Goal: Task Accomplishment & Management: Manage account settings

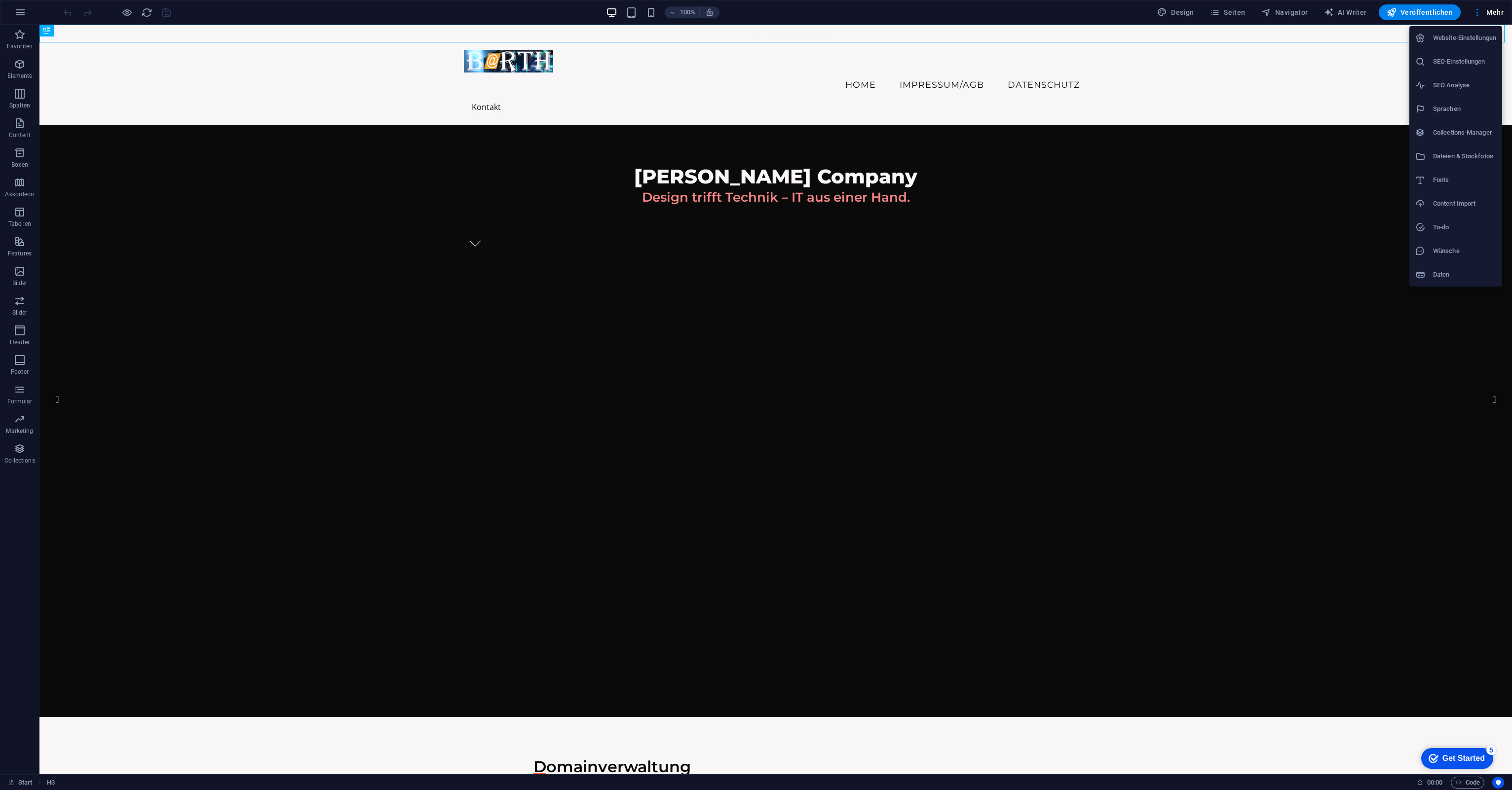
click at [1463, 41] on h6 "Website-Einstellungen" at bounding box center [1465, 38] width 63 height 12
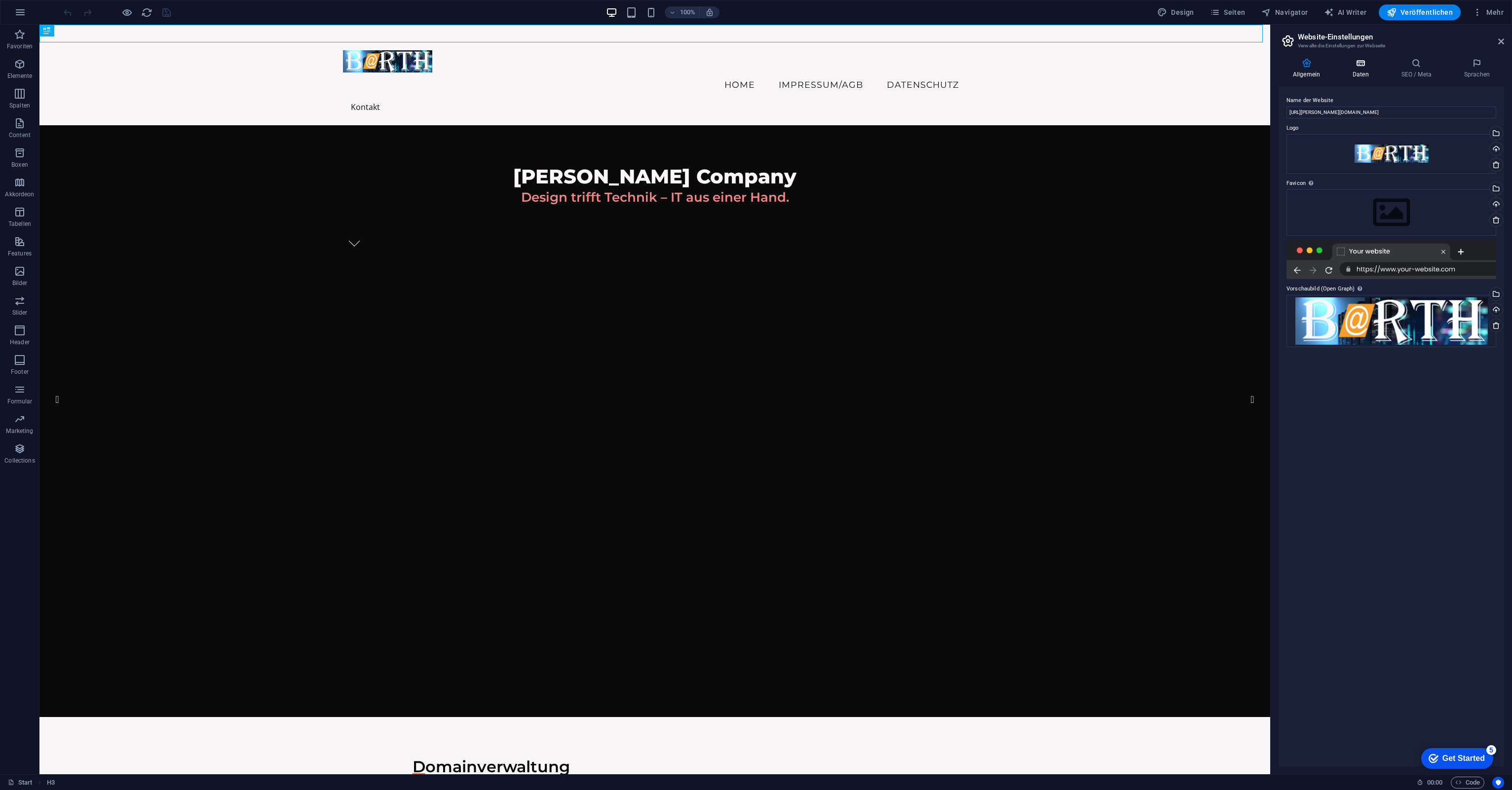
click at [1359, 75] on h4 "Daten" at bounding box center [1363, 68] width 49 height 21
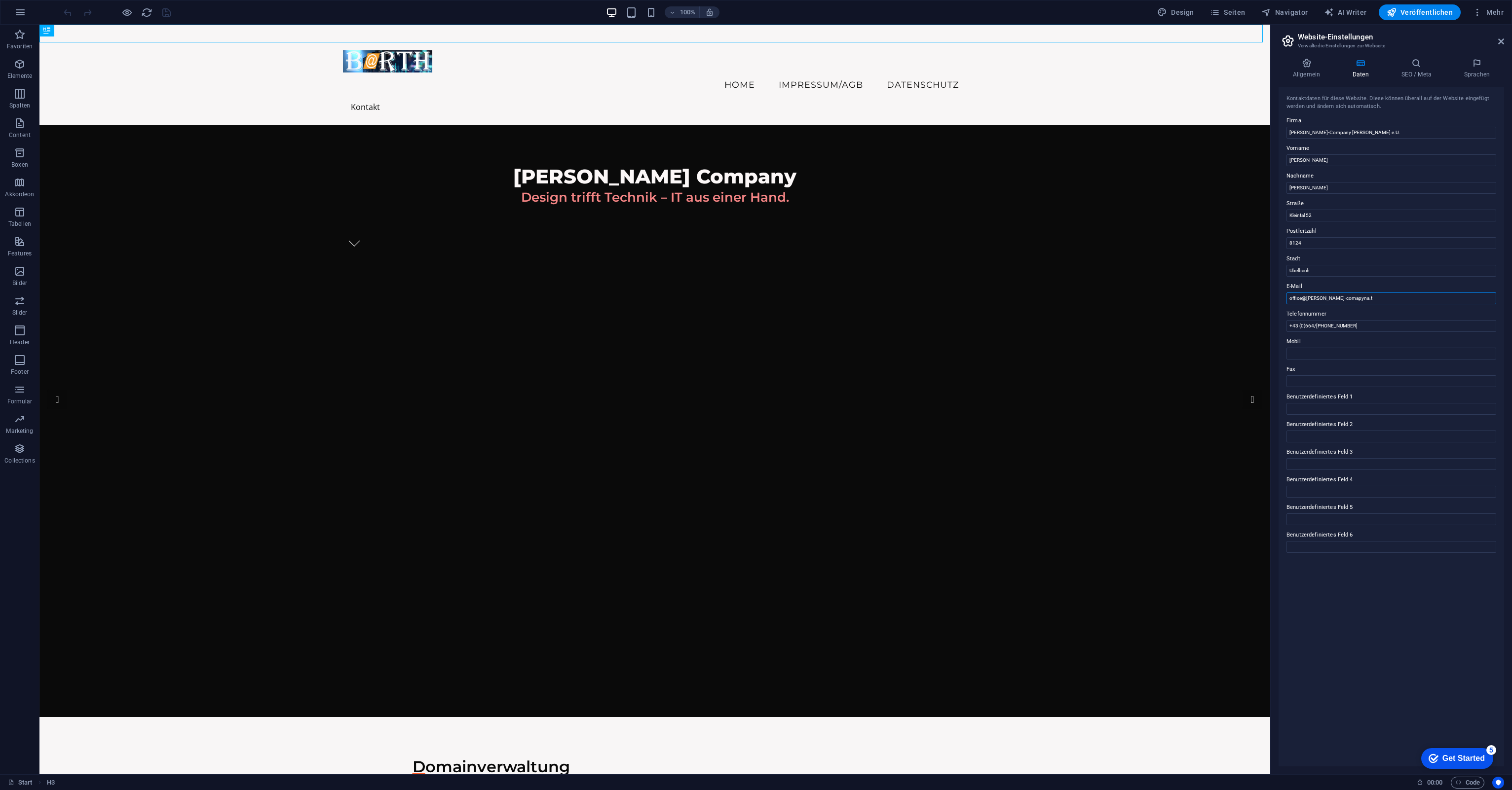
click at [1362, 297] on input "office@[PERSON_NAME]-comapyna.t" at bounding box center [1391, 298] width 210 height 12
click at [1347, 297] on input "office@[PERSON_NAME]-comapyna.t" at bounding box center [1391, 298] width 210 height 12
type input "[EMAIL_ADDRESS][PERSON_NAME][DOMAIN_NAME]"
click at [1385, 275] on input "Übelbach" at bounding box center [1391, 271] width 210 height 12
drag, startPoint x: 1380, startPoint y: 347, endPoint x: 1253, endPoint y: 320, distance: 129.8
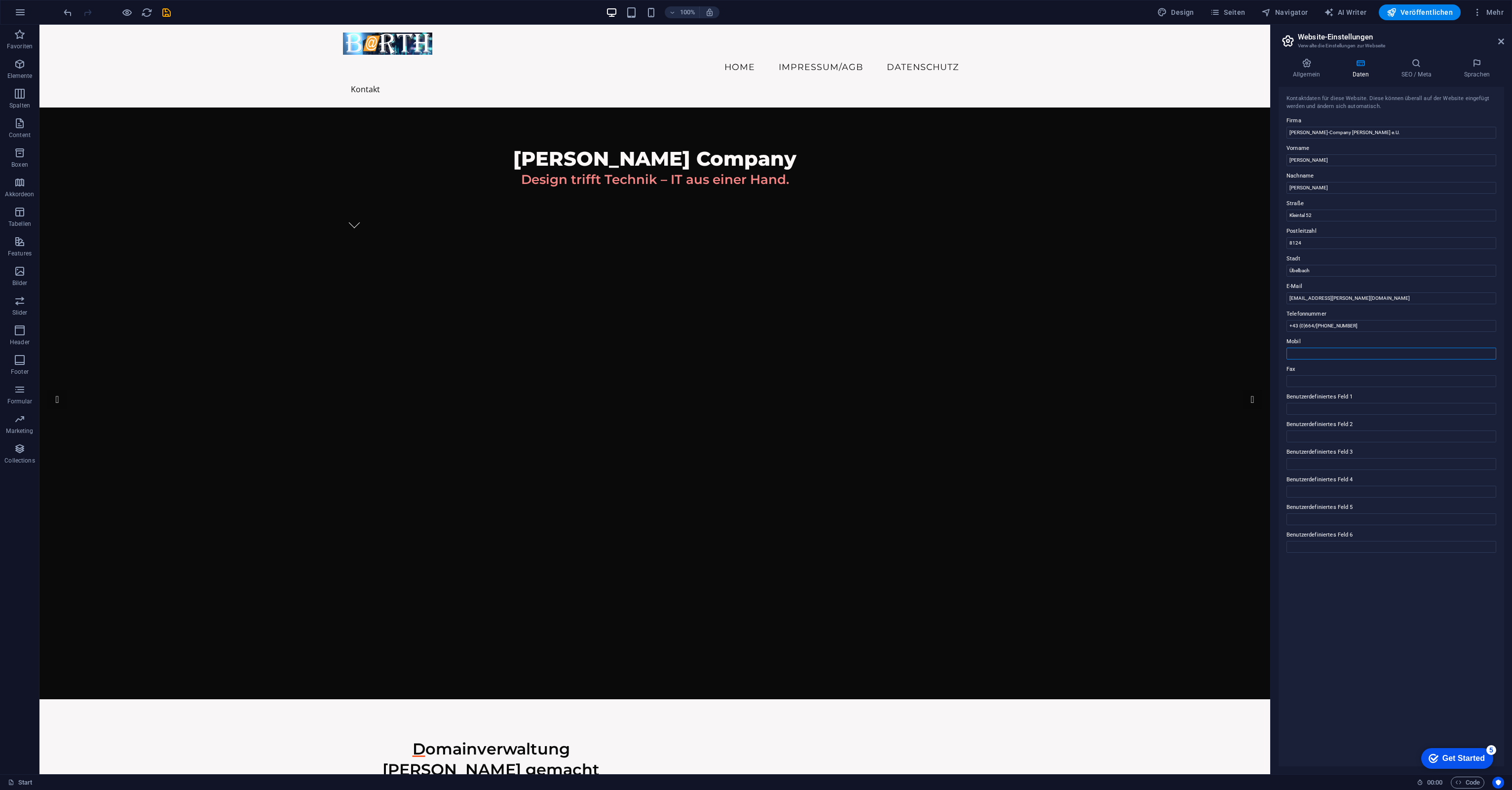
click at [1307, 352] on input "Mobil" at bounding box center [1391, 354] width 210 height 12
drag, startPoint x: 1345, startPoint y: 322, endPoint x: 1275, endPoint y: 330, distance: 70.5
click at [1271, 329] on aside "Website-Einstellungen Verwalte die Einstellungen zur Webseite Allgemein Daten S…" at bounding box center [1391, 400] width 242 height 750
click at [1308, 352] on input "Mobil" at bounding box center [1391, 354] width 210 height 12
paste input "+43 (0)664/[PHONE_NUMBER]"
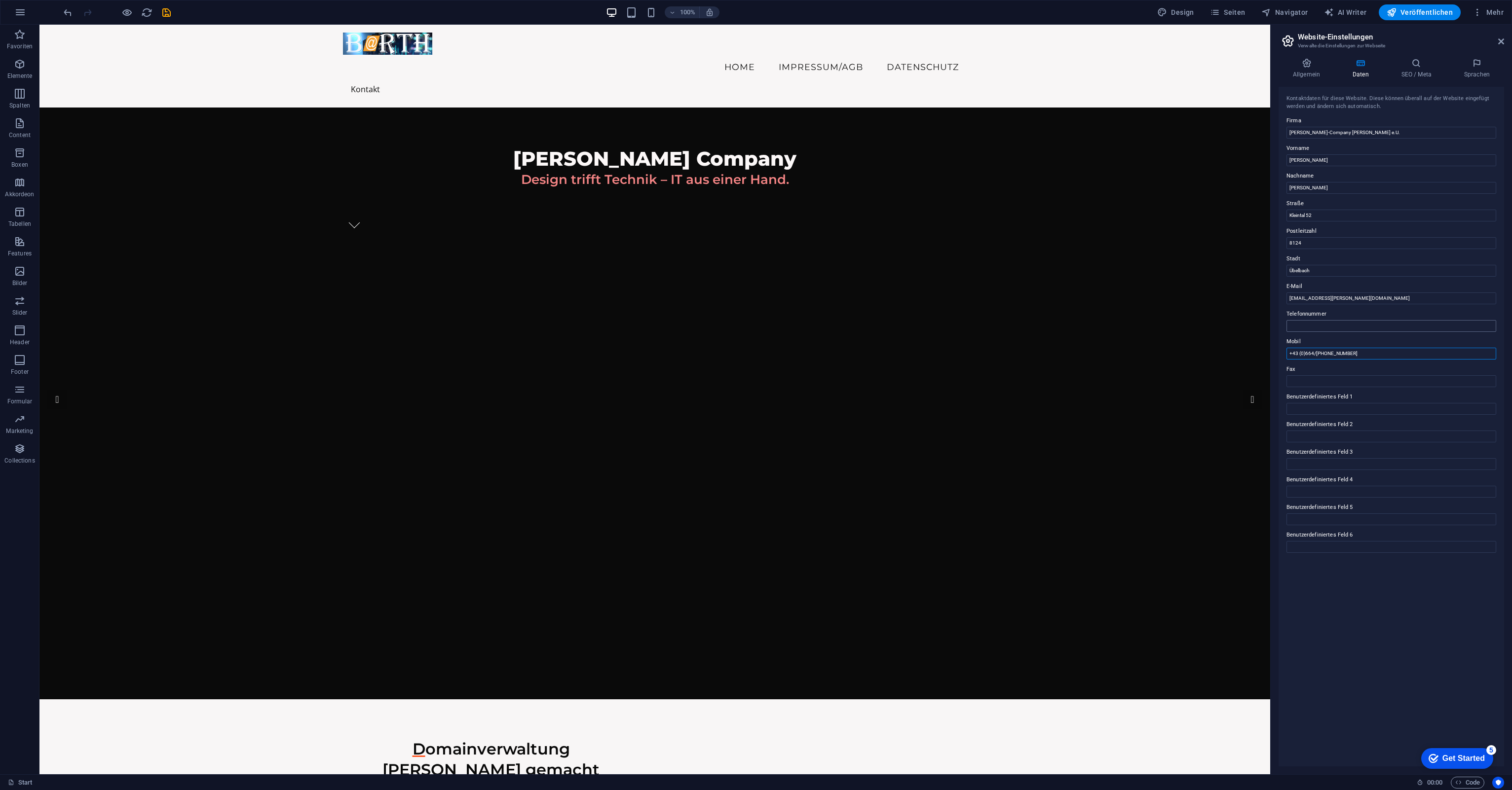
type input "+43 (0)664/[PHONE_NUMBER]"
click at [1307, 324] on input "Telefonnummer" at bounding box center [1391, 326] width 210 height 12
click at [1303, 327] on input "[PHONE_NUMBER]" at bounding box center [1391, 326] width 210 height 12
click at [1315, 324] on input "[PHONE_NUMBER]" at bounding box center [1391, 326] width 210 height 12
click at [1323, 326] on input "[PHONE_NUMBER]" at bounding box center [1391, 326] width 210 height 12
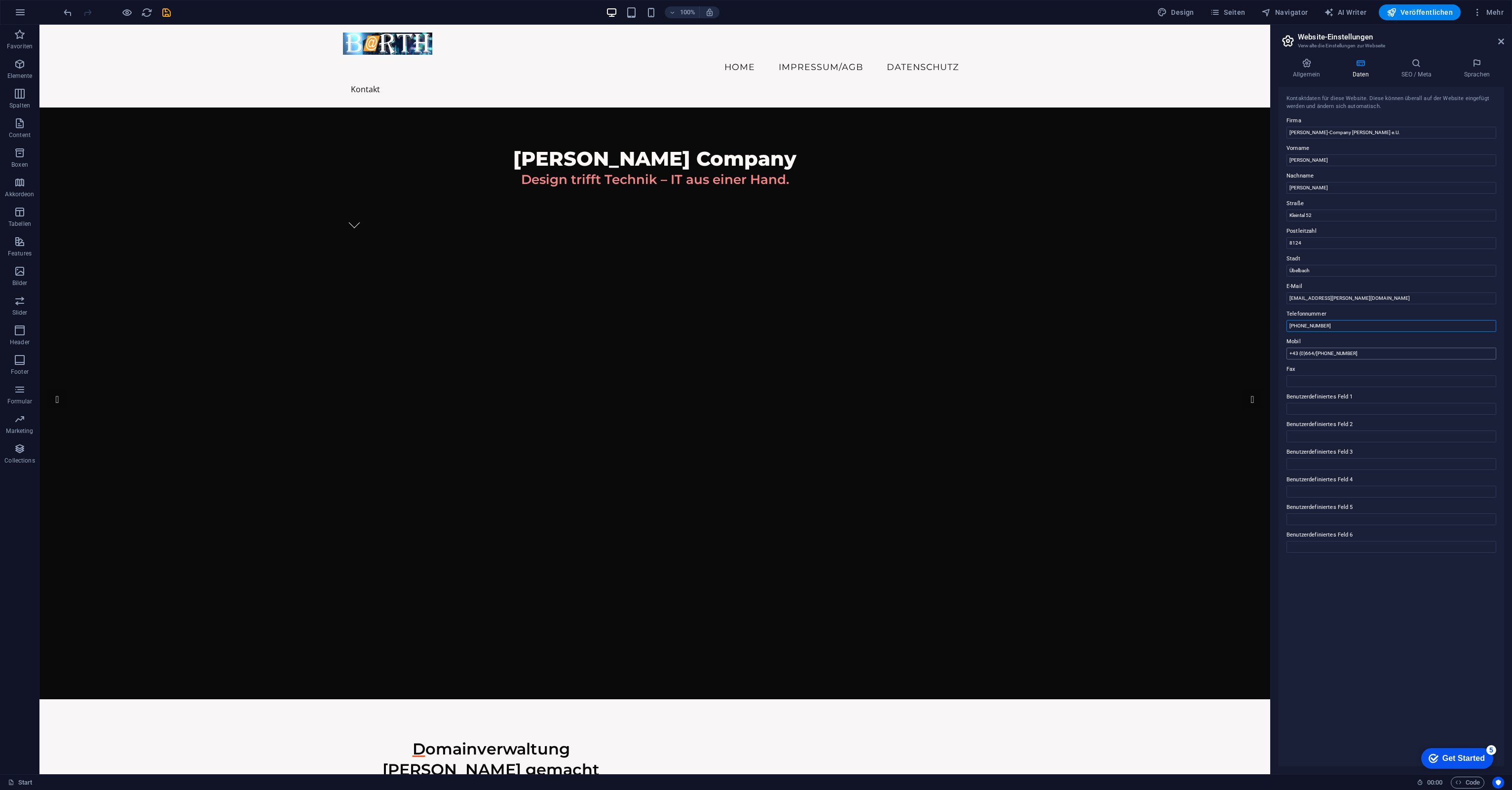
type input "[PHONE_NUMBER]"
click at [1305, 353] on input "+43 (0)664/[PHONE_NUMBER]" at bounding box center [1391, 354] width 210 height 12
type input "+43 664/[PHONE_NUMBER]"
click at [1302, 325] on input "[PHONE_NUMBER]" at bounding box center [1391, 326] width 210 height 12
type input "[PHONE_NUMBER]"
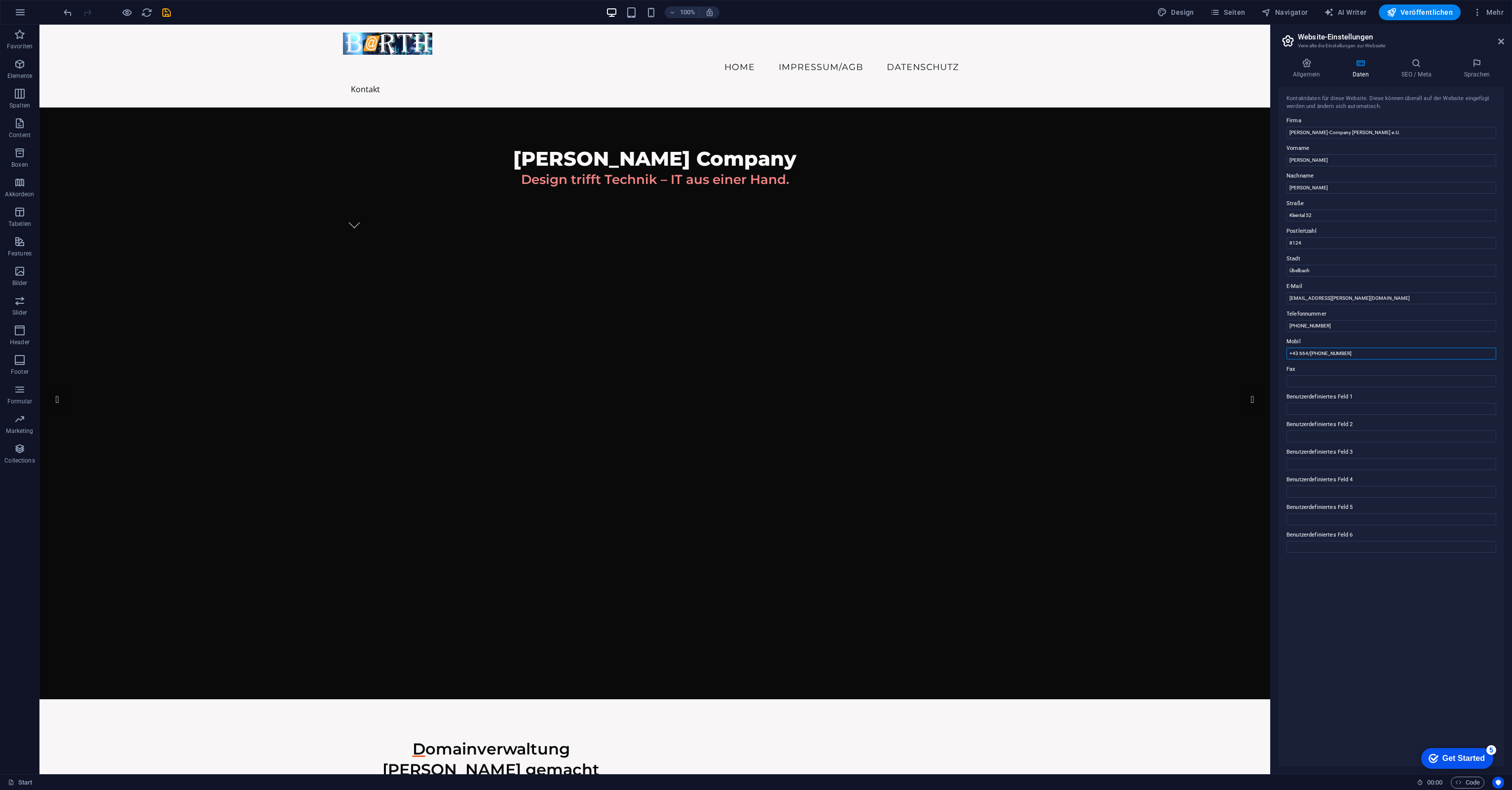
click at [1309, 354] on input "+43 664/[PHONE_NUMBER]" at bounding box center [1391, 354] width 210 height 12
click at [1316, 354] on input "[PHONE_NUMBER]" at bounding box center [1391, 354] width 210 height 12
click at [1324, 353] on input "[PHONE_NUMBER]" at bounding box center [1391, 354] width 210 height 12
type input "[PHONE_NUMBER]"
click at [1415, 68] on h4 "SEO / Meta" at bounding box center [1418, 68] width 63 height 21
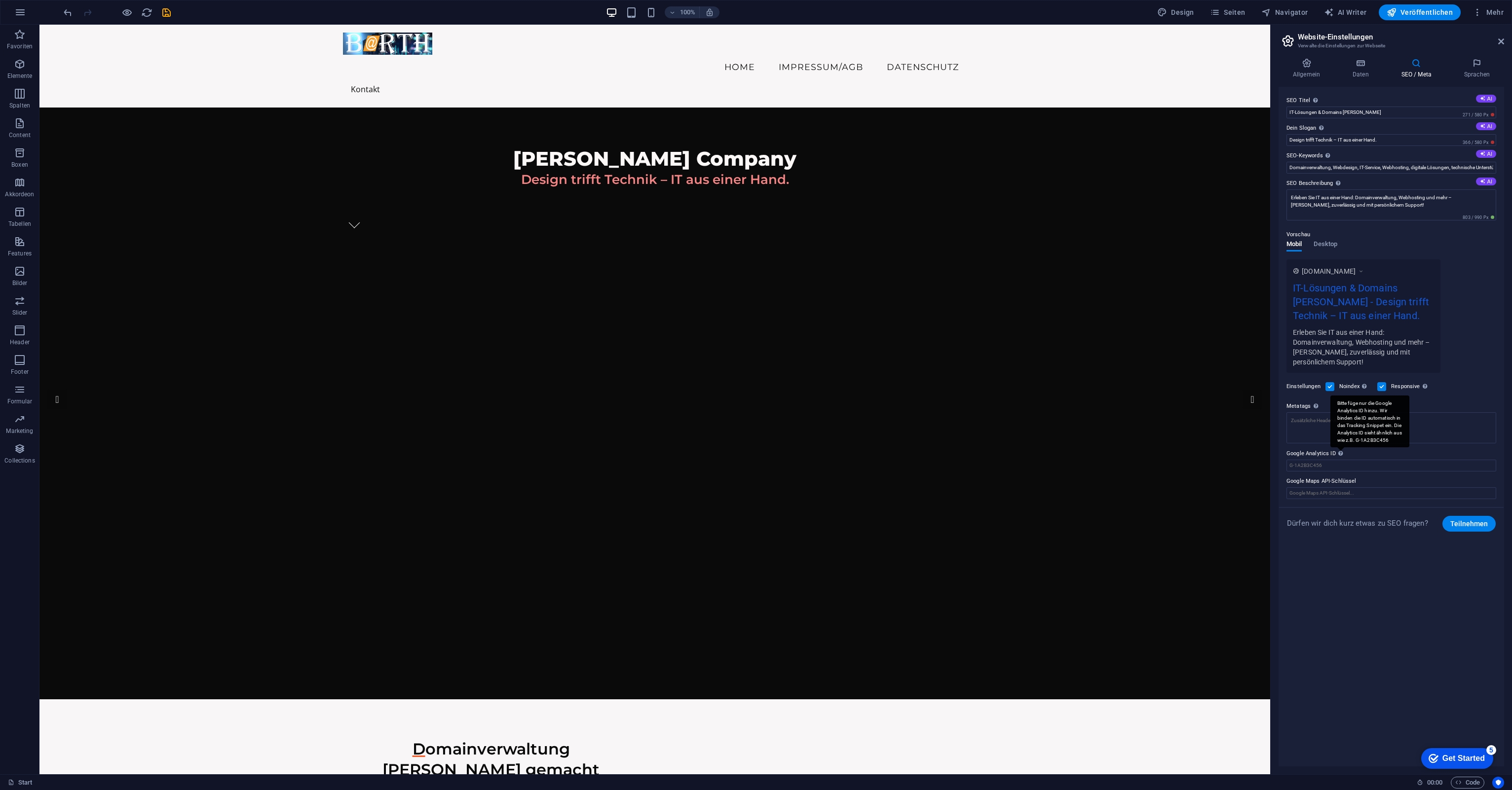
click at [1340, 448] on div "Bitte füge nur die Google Analytics ID hinzu. Wir binden die ID automatisch in …" at bounding box center [1369, 421] width 79 height 52
click at [1340, 460] on input "Google Analytics ID Bitte füge nur die Google Analytics ID hinzu. Wir binden di…" at bounding box center [1391, 466] width 210 height 12
click at [1407, 386] on label "Responsive Bestimme, ob deine Website responsiv auf die Bildschirmauflösung rea…" at bounding box center [1411, 387] width 39 height 12
click at [0, 0] on input "Responsive Bestimme, ob deine Website responsiv auf die Bildschirmauflösung rea…" at bounding box center [0, 0] width 0 height 0
